Goal: Task Accomplishment & Management: Manage account settings

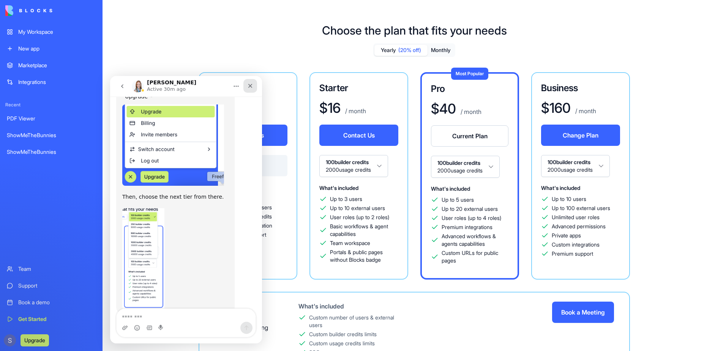
scroll to position [290, 0]
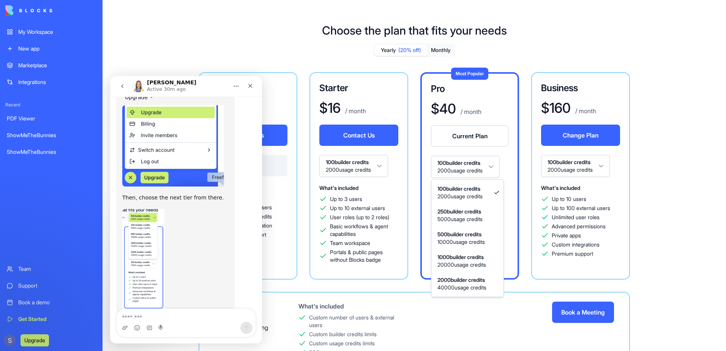
click at [470, 175] on html "My Workspace New app Marketplace Integrations Recent PDF Viewer ShowMeTheBunnie…" at bounding box center [363, 175] width 726 height 351
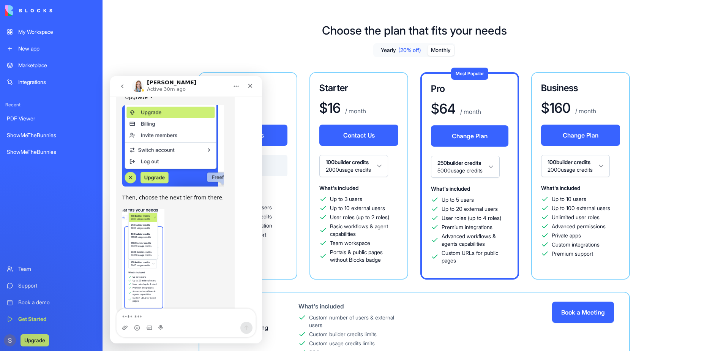
click at [447, 52] on button "Monthly" at bounding box center [441, 50] width 27 height 11
click at [250, 88] on icon "Close" at bounding box center [250, 86] width 6 height 6
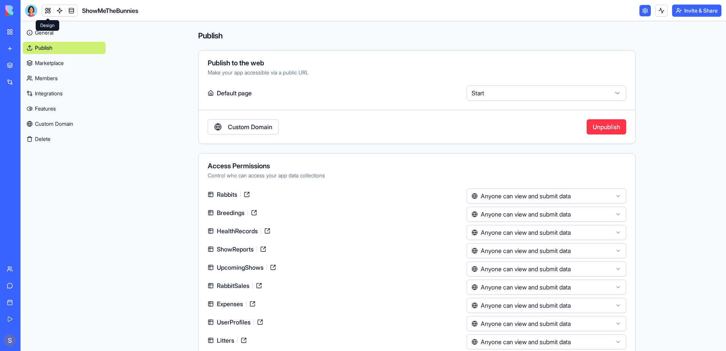
click at [49, 11] on link at bounding box center [47, 10] width 11 height 11
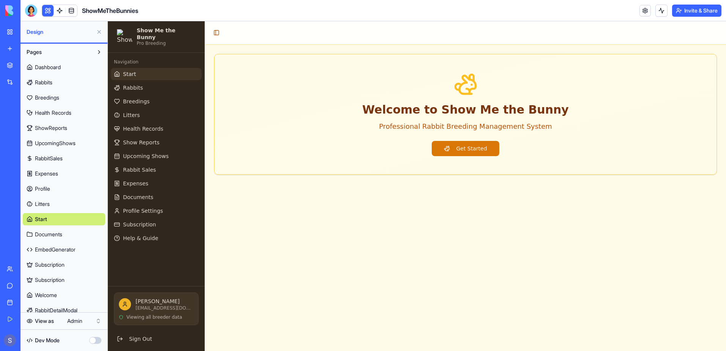
click at [31, 18] on header "ShowMeTheBunnies Invite & Share" at bounding box center [374, 10] width 706 height 21
click at [30, 8] on div at bounding box center [31, 11] width 12 height 12
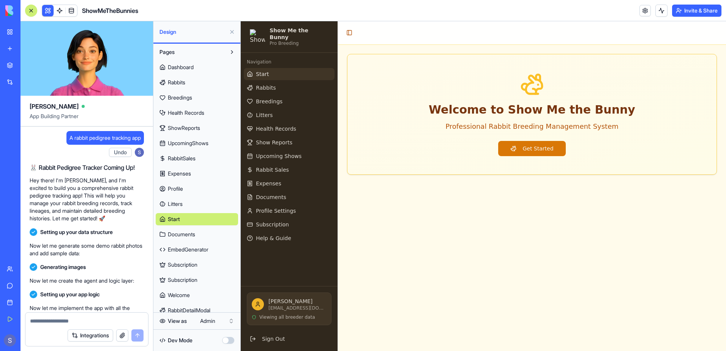
scroll to position [141262, 0]
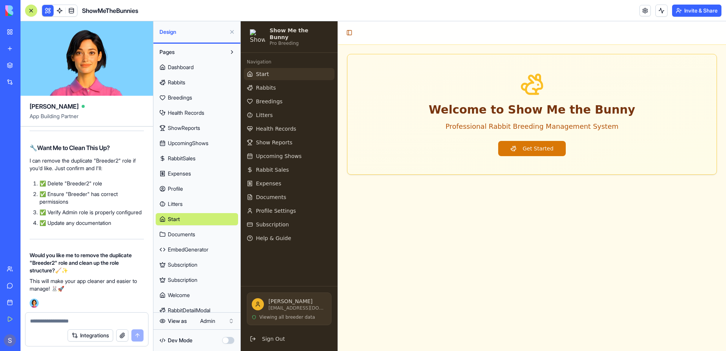
click at [51, 320] on textarea at bounding box center [87, 321] width 114 height 8
type textarea "***"
click at [136, 336] on button "submit" at bounding box center [137, 335] width 12 height 12
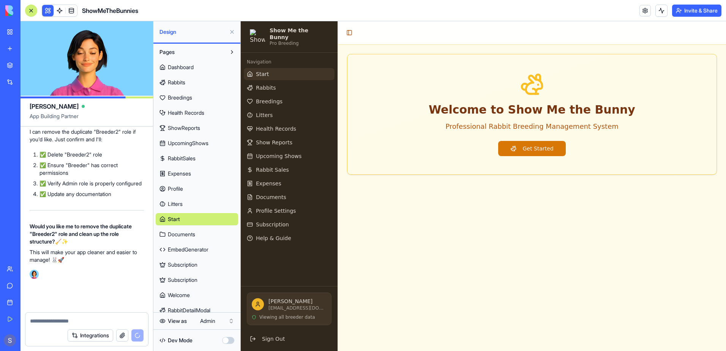
scroll to position [141291, 0]
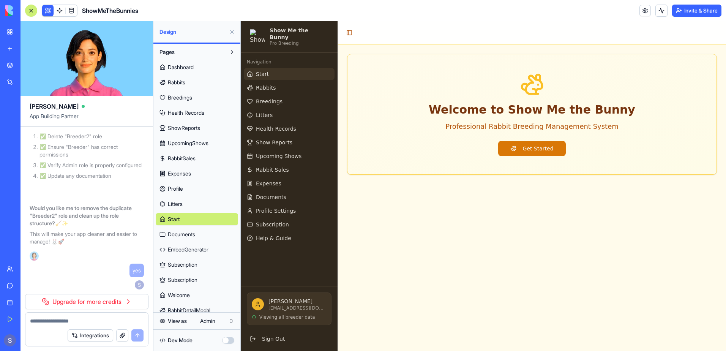
click at [11, 319] on link "Get Started" at bounding box center [17, 318] width 30 height 15
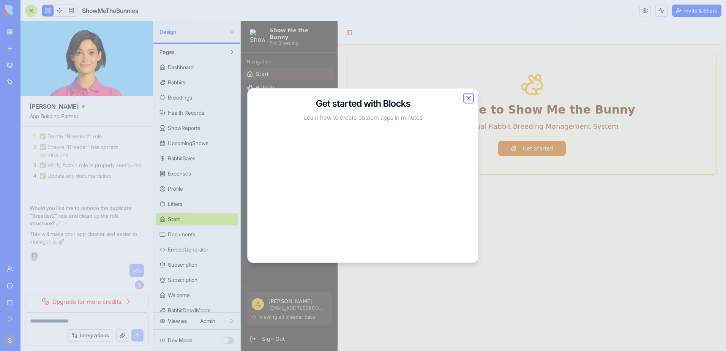
click at [468, 98] on button "Close" at bounding box center [469, 99] width 8 height 8
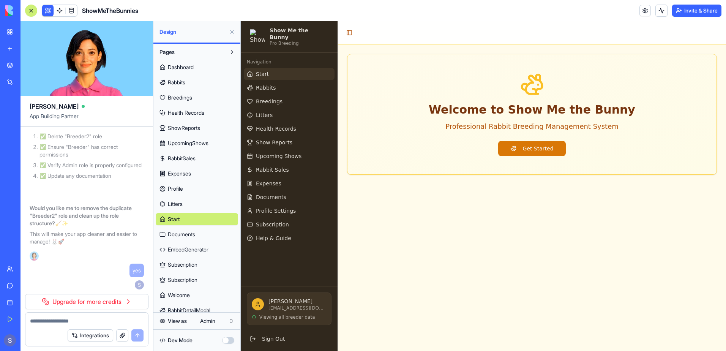
click at [10, 289] on link "Support" at bounding box center [17, 285] width 30 height 15
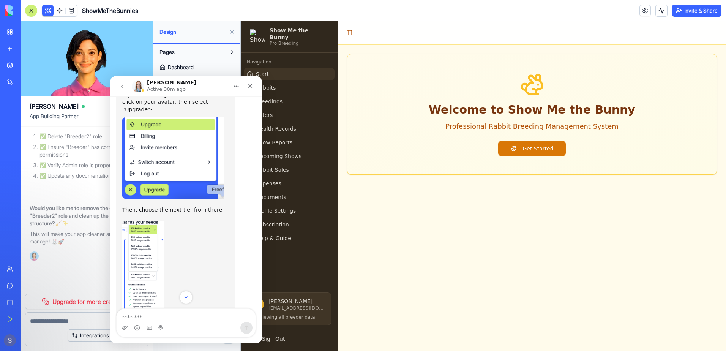
scroll to position [290, 0]
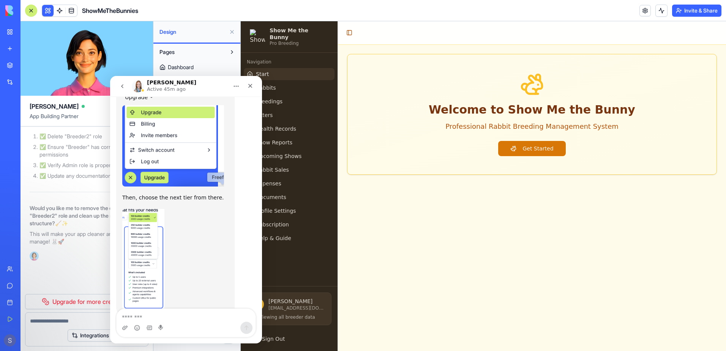
click at [403, 214] on main "Toggle Sidebar Welcome to Show Me the Bunny Professional Rabbit Breeding Manage…" at bounding box center [532, 186] width 388 height 330
click at [252, 86] on icon "Close" at bounding box center [250, 86] width 6 height 6
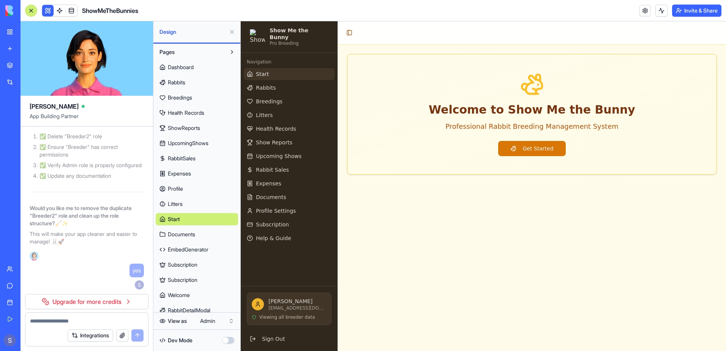
click at [517, 262] on main "Toggle Sidebar Welcome to Show Me the Bunny Professional Rabbit Breeding Manage…" at bounding box center [532, 186] width 388 height 330
click at [703, 14] on button "Invite & Share" at bounding box center [696, 11] width 49 height 12
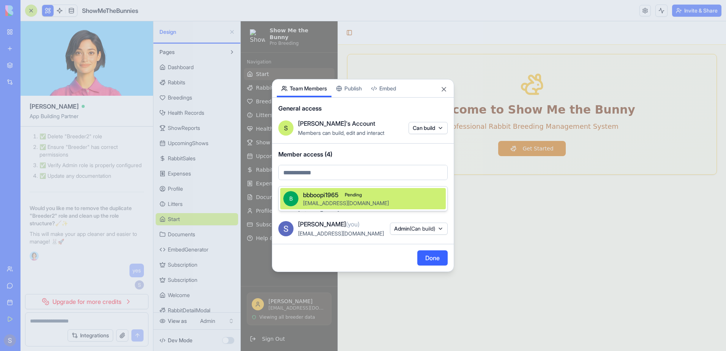
click at [352, 179] on body "My Workspace New app Marketplace Integrations Recent PDF Viewer ShowMeTheBunnie…" at bounding box center [363, 175] width 726 height 351
click at [349, 177] on div at bounding box center [363, 175] width 726 height 351
click at [314, 179] on body "My Workspace New app Marketplace Integrations Recent PDF Viewer ShowMeTheBunnie…" at bounding box center [363, 175] width 726 height 351
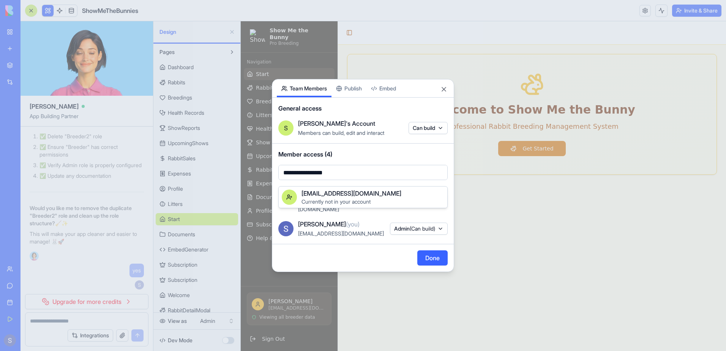
type input "**********"
click at [317, 200] on span "Currently not in your account" at bounding box center [336, 201] width 69 height 6
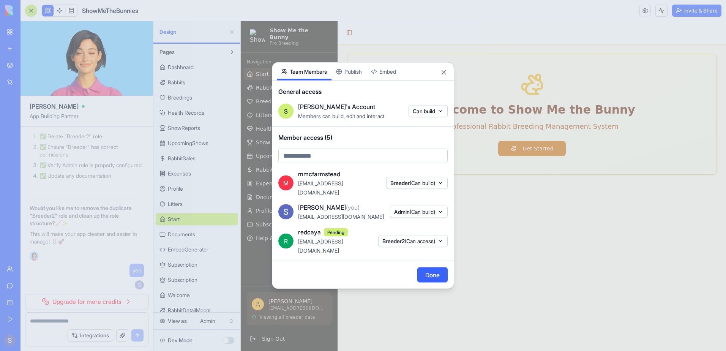
click at [393, 237] on span "Breeder2 (Can access)" at bounding box center [408, 241] width 53 height 8
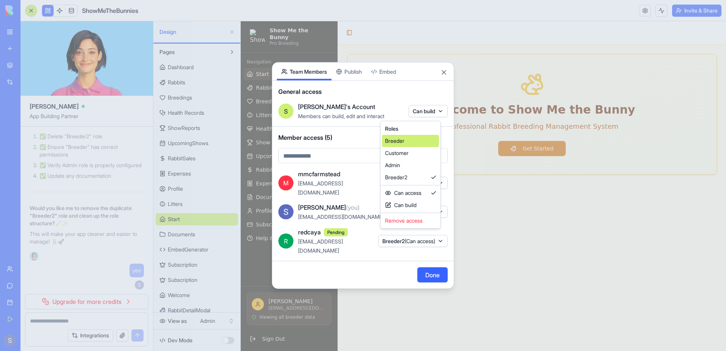
click at [418, 142] on div "Breeder" at bounding box center [410, 141] width 57 height 12
click at [439, 268] on div at bounding box center [363, 175] width 726 height 351
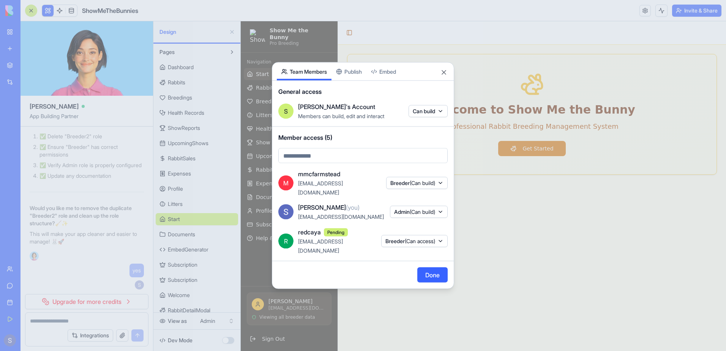
click at [357, 83] on div "Share App Team Members Publish Embed General access S [PERSON_NAME]'s Account M…" at bounding box center [363, 175] width 182 height 227
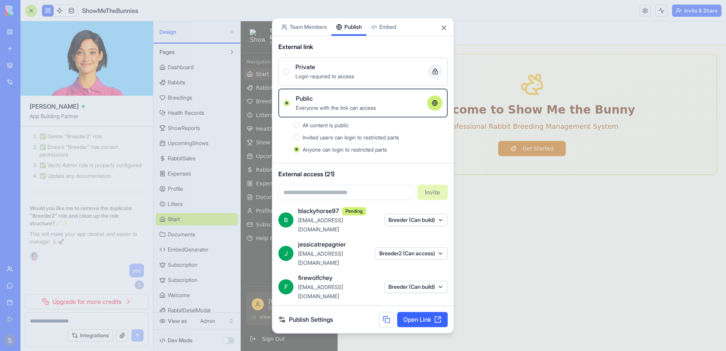
click at [308, 320] on link "Publish Settings" at bounding box center [305, 319] width 55 height 9
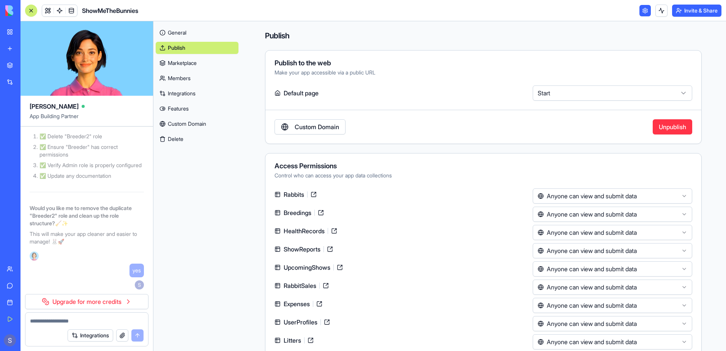
click at [194, 80] on link "Members" at bounding box center [197, 78] width 83 height 12
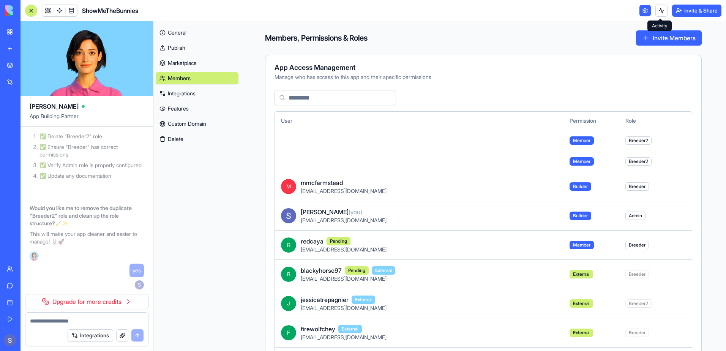
click at [659, 12] on button at bounding box center [662, 11] width 12 height 12
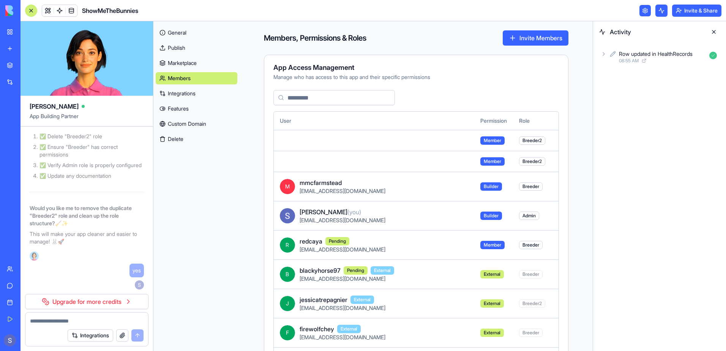
click at [660, 58] on div "08:55 AM" at bounding box center [662, 61] width 87 height 6
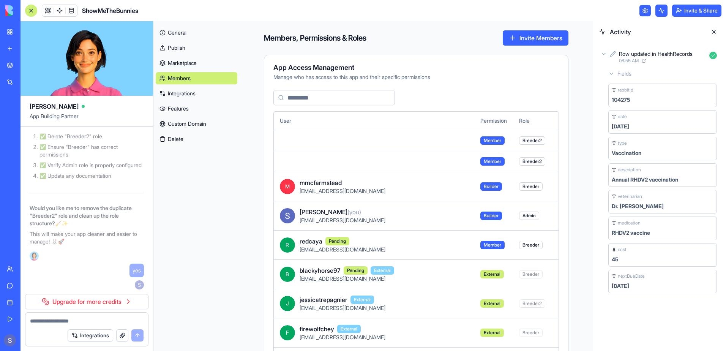
click at [715, 32] on button at bounding box center [714, 32] width 12 height 12
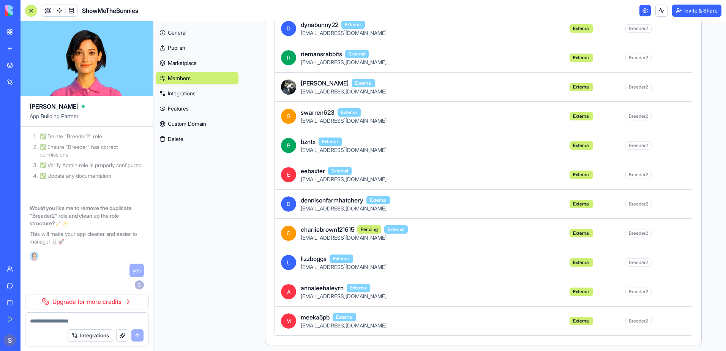
scroll to position [571, 0]
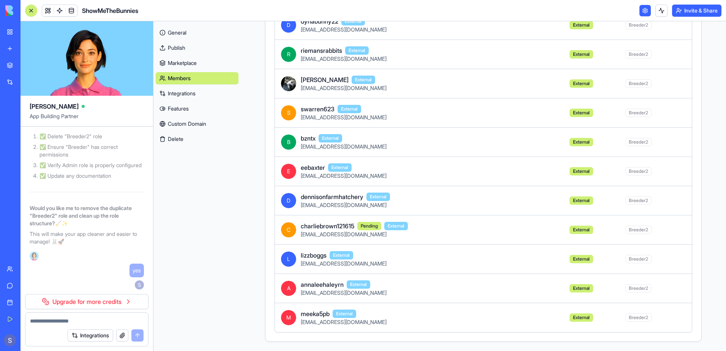
click at [183, 267] on div "General Publish Marketplace Members Integrations Features Custom Domain Delete" at bounding box center [196, 186] width 87 height 330
